Goal: Task Accomplishment & Management: Use online tool/utility

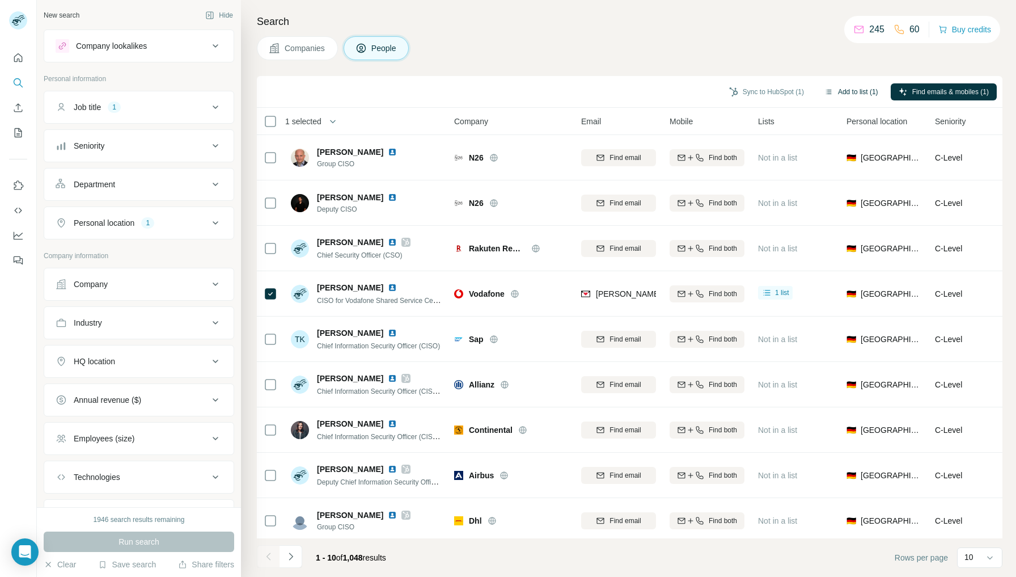
click at [838, 92] on button "Add to list (1)" at bounding box center [852, 91] width 70 height 17
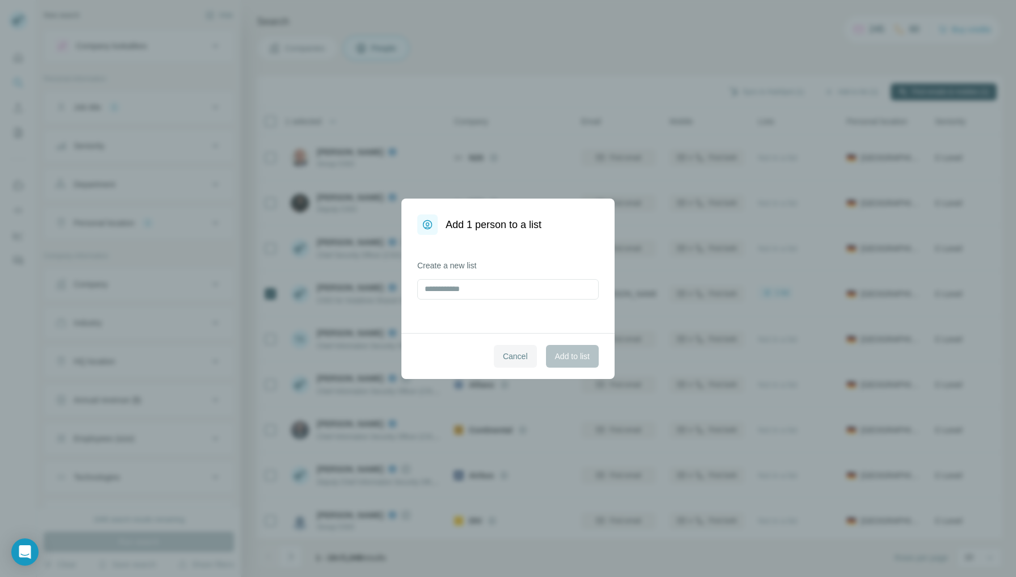
click at [510, 355] on span "Cancel" at bounding box center [515, 355] width 25 height 11
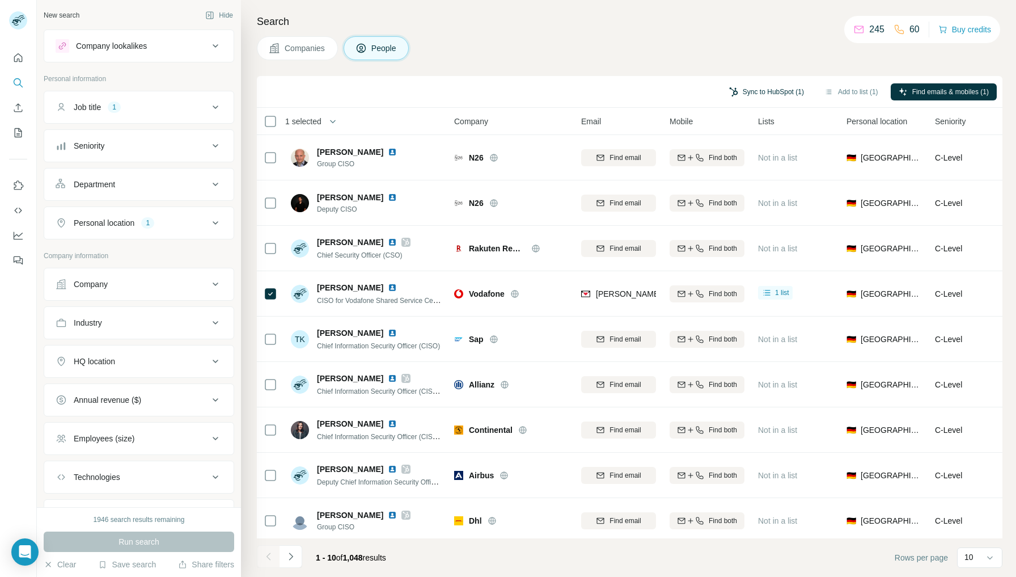
click at [774, 93] on button "Sync to HubSpot (1)" at bounding box center [766, 91] width 91 height 17
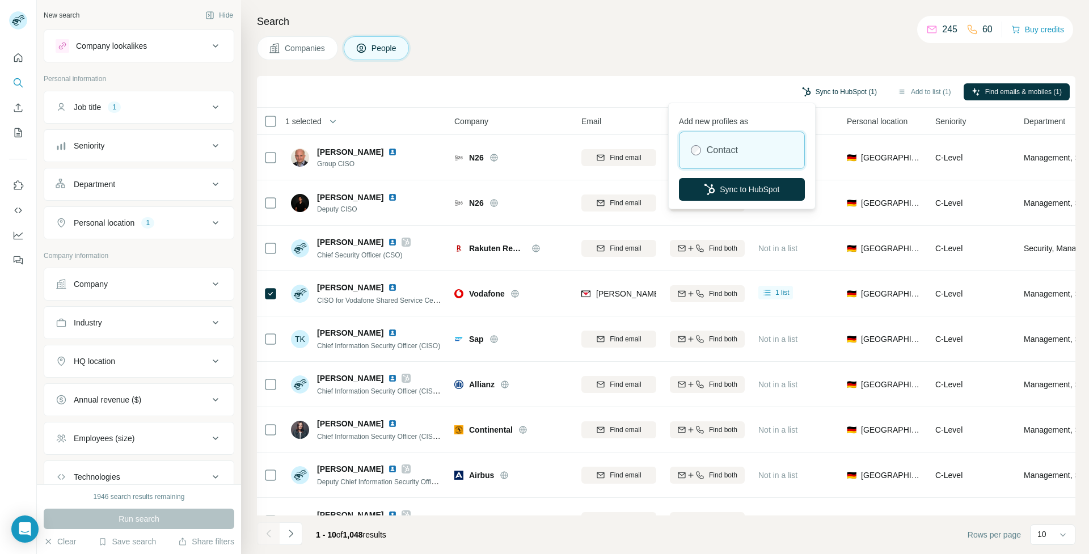
click at [815, 91] on button "Sync to HubSpot (1)" at bounding box center [839, 91] width 91 height 17
click at [736, 196] on button "Sync to HubSpot" at bounding box center [742, 189] width 126 height 23
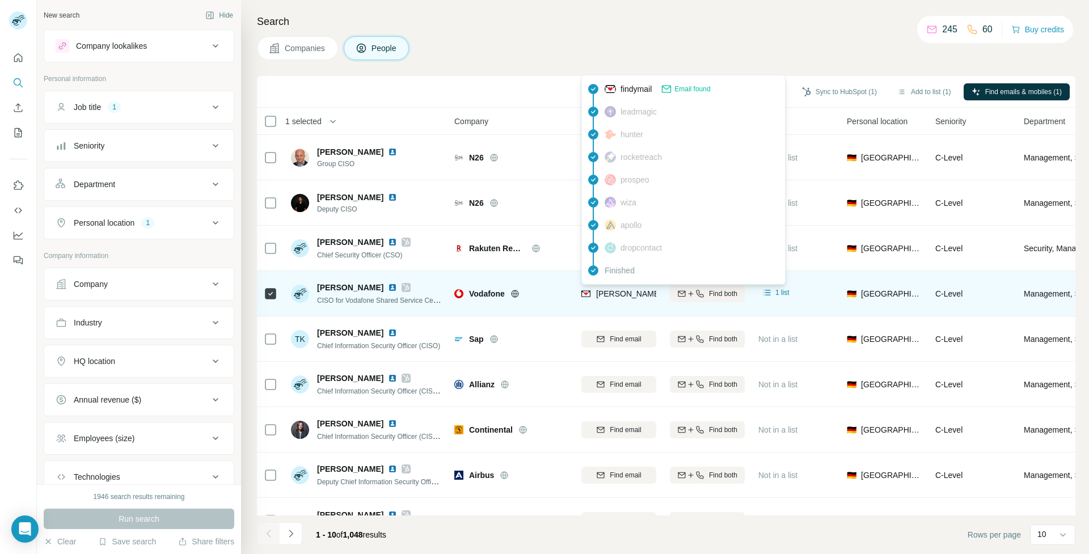
click at [623, 291] on span "[PERSON_NAME][EMAIL_ADDRESS][PERSON_NAME][DOMAIN_NAME]" at bounding box center [728, 293] width 265 height 9
click at [609, 291] on span "[PERSON_NAME][EMAIL_ADDRESS][PERSON_NAME][DOMAIN_NAME]" at bounding box center [728, 293] width 265 height 9
click at [615, 292] on span "[PERSON_NAME][EMAIL_ADDRESS][PERSON_NAME][DOMAIN_NAME]" at bounding box center [728, 293] width 265 height 9
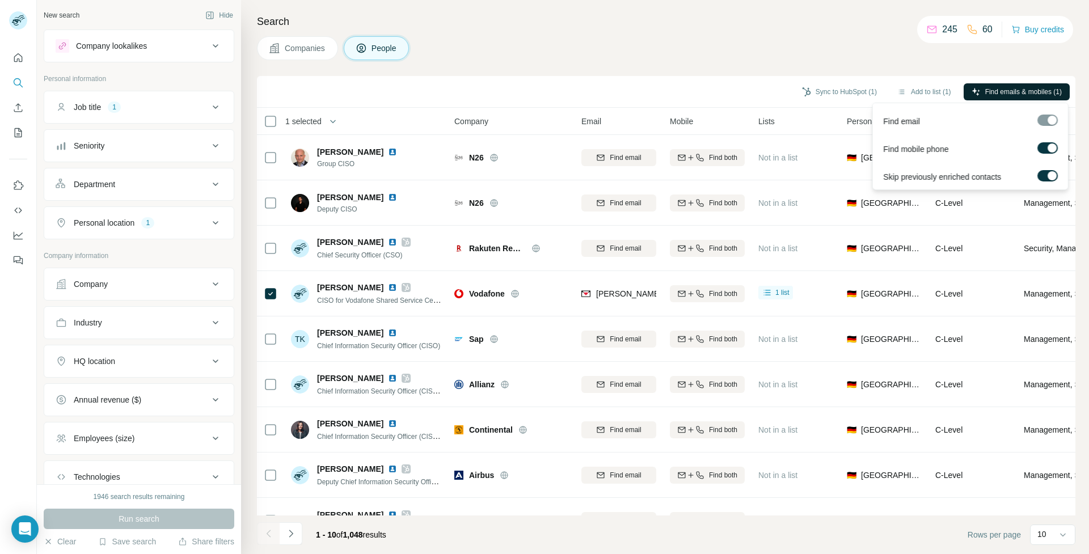
click at [1016, 93] on span "Find emails & mobiles (1)" at bounding box center [1023, 92] width 77 height 10
click at [1016, 146] on label at bounding box center [1047, 147] width 20 height 11
click at [1016, 176] on div at bounding box center [1051, 175] width 9 height 9
click at [1016, 174] on label at bounding box center [1047, 175] width 20 height 11
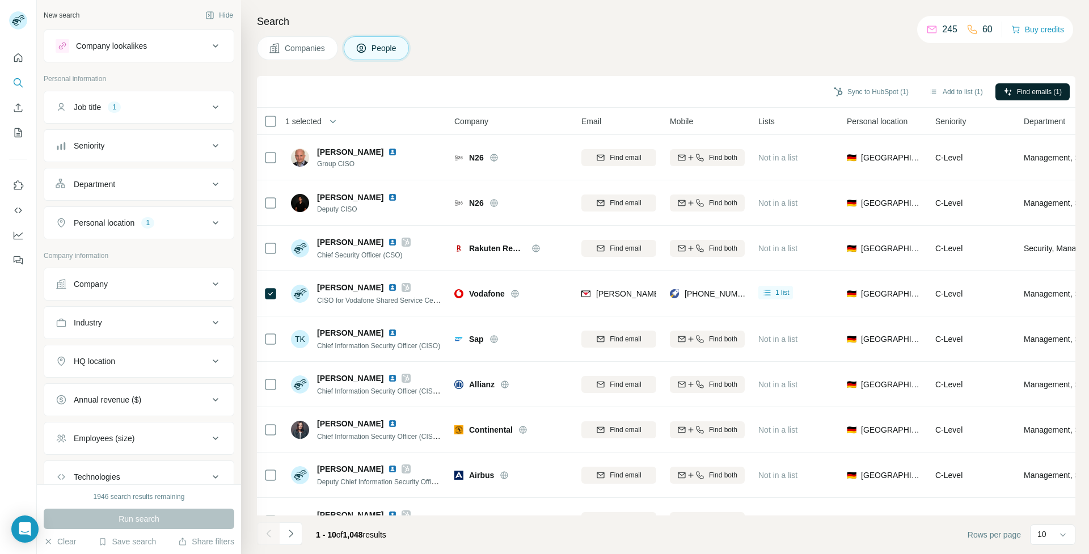
click at [971, 55] on div "Companies People" at bounding box center [666, 48] width 818 height 24
click at [881, 88] on button "Sync to HubSpot (1)" at bounding box center [871, 91] width 91 height 17
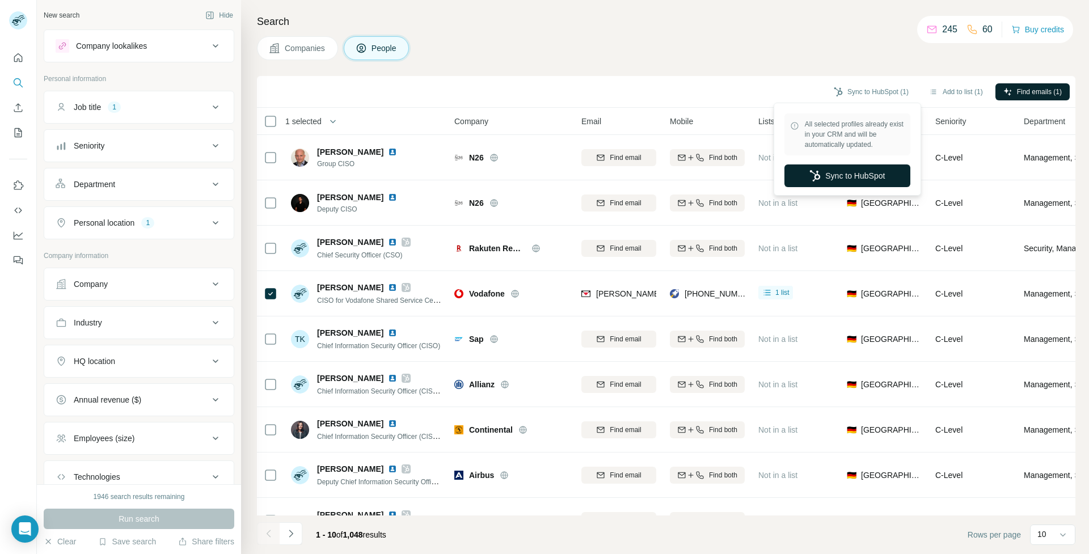
click at [821, 175] on button "Sync to HubSpot" at bounding box center [847, 175] width 126 height 23
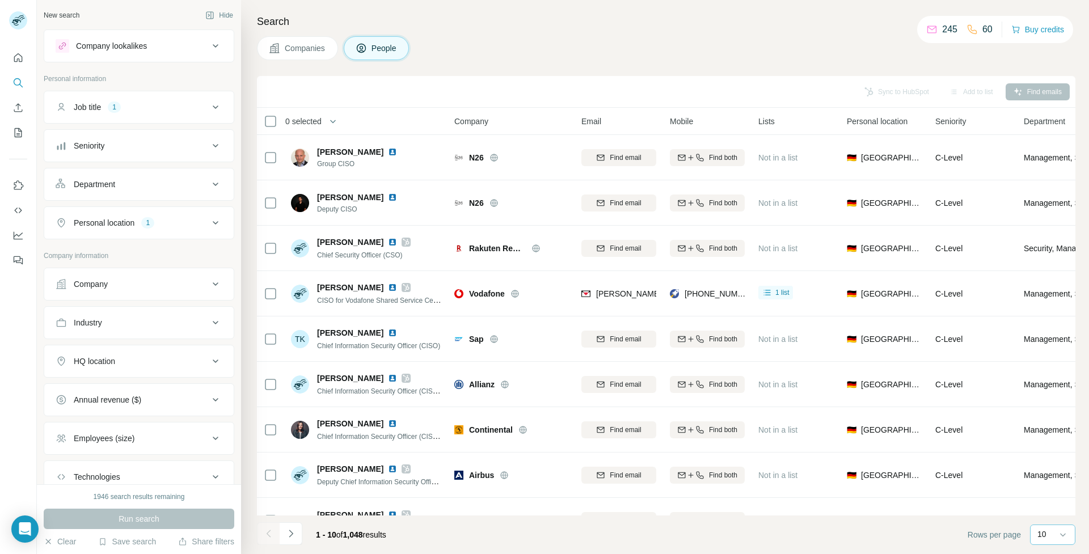
click at [1016, 533] on div "10" at bounding box center [1051, 534] width 28 height 11
